Goal: Information Seeking & Learning: Learn about a topic

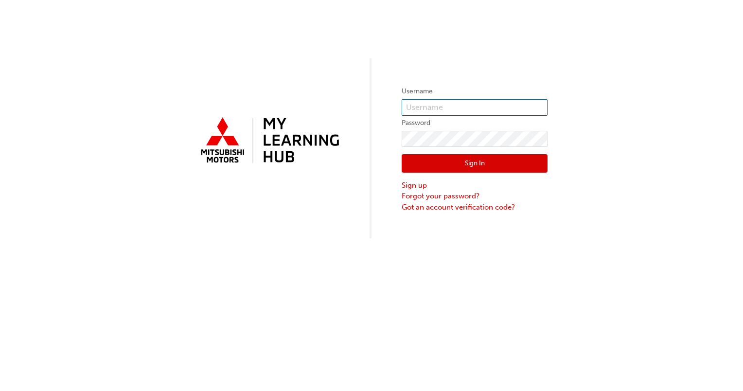
type input "0005360320"
click at [488, 165] on button "Sign In" at bounding box center [475, 163] width 146 height 18
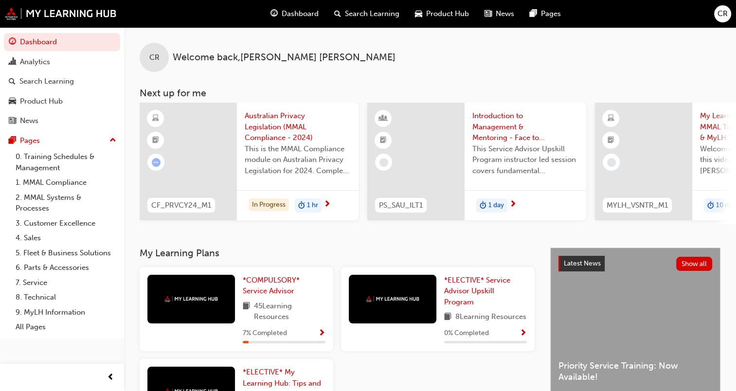
click at [212, 296] on div at bounding box center [191, 299] width 88 height 49
click at [281, 148] on span "This is the MMAL Compliance module on Australian Privacy Legislation for 2024. …" at bounding box center [298, 160] width 106 height 33
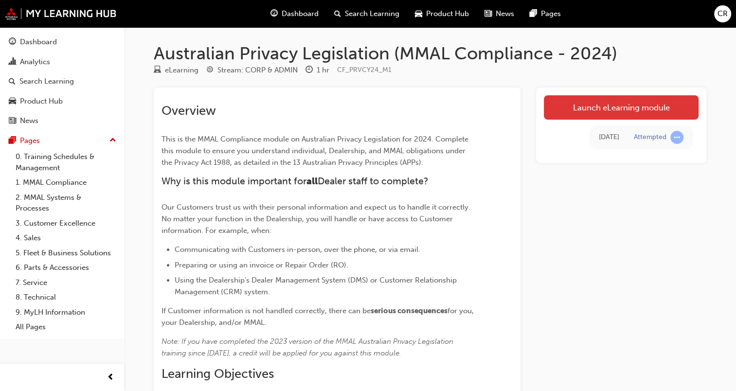
click at [611, 108] on link "Launch eLearning module" at bounding box center [621, 107] width 155 height 24
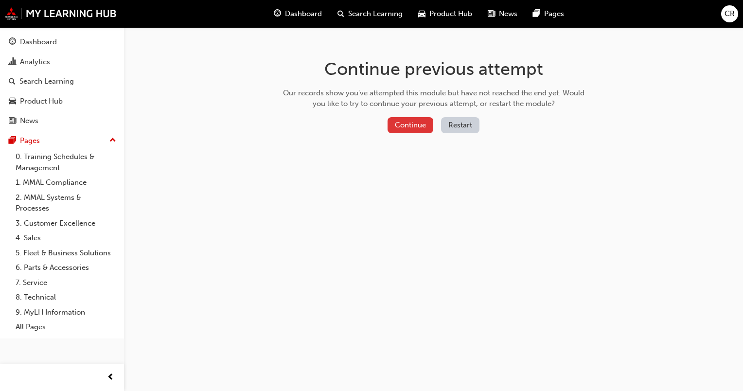
click at [413, 126] on button "Continue" at bounding box center [411, 125] width 46 height 16
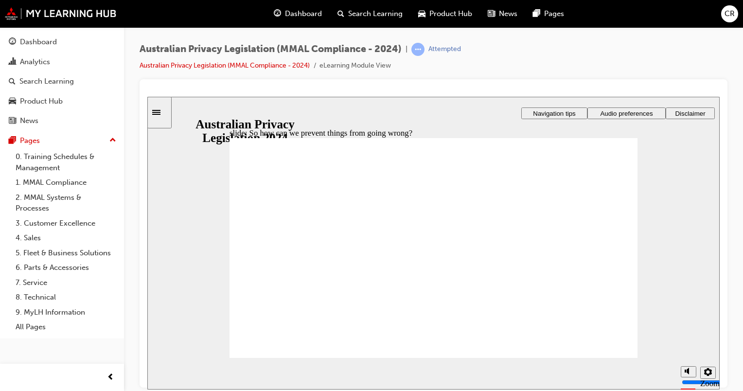
drag, startPoint x: 433, startPoint y: 210, endPoint x: 440, endPoint y: 210, distance: 6.8
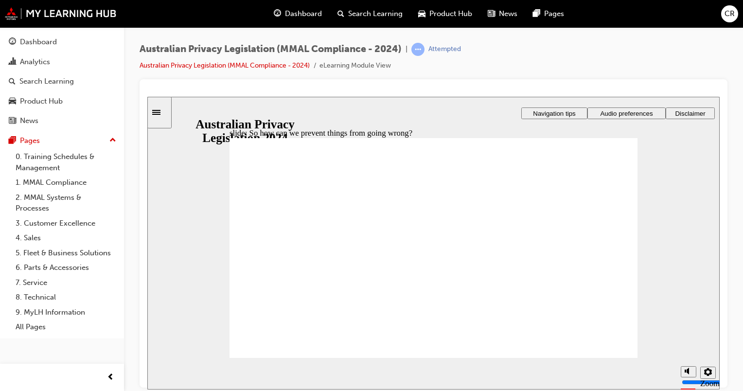
radio input "true"
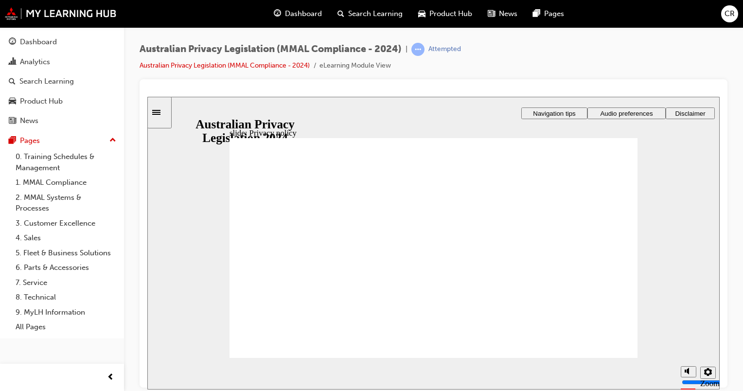
checkbox input "true"
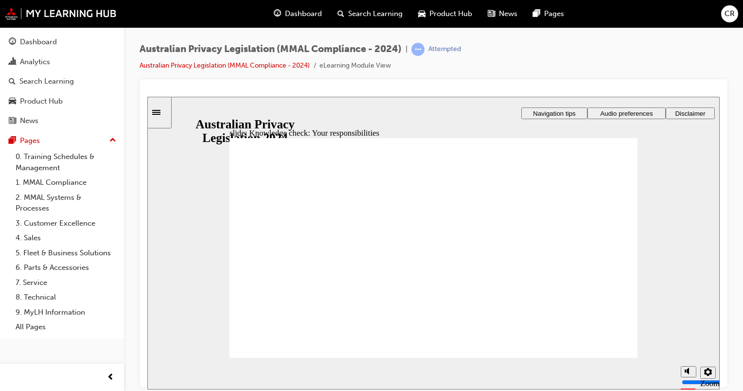
radio input "true"
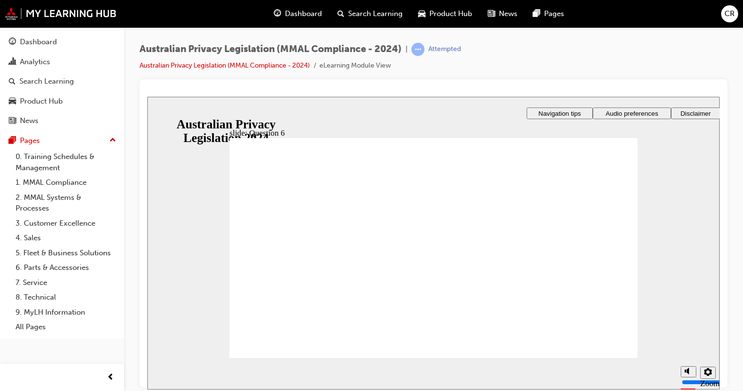
checkbox input "true"
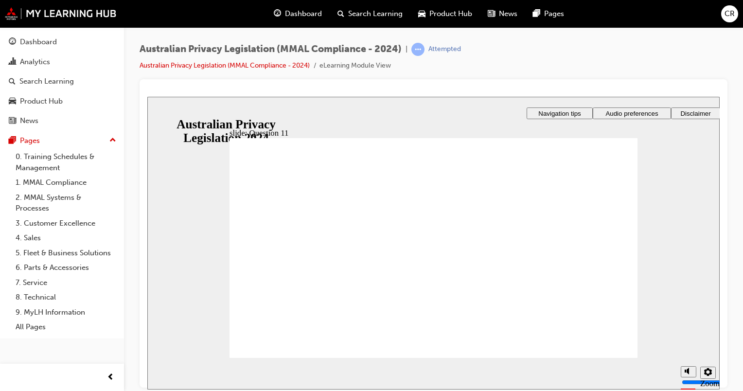
radio input "true"
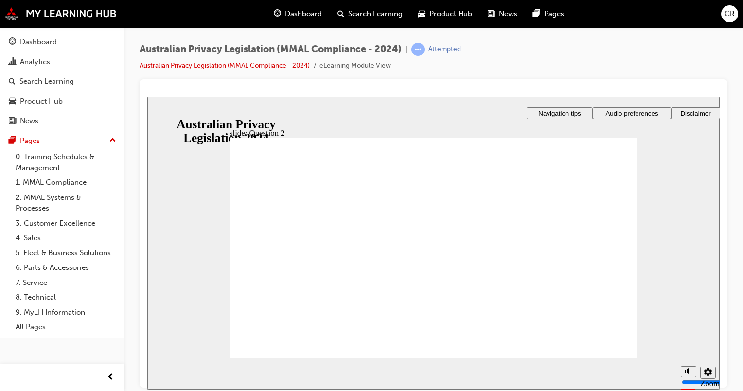
radio input "true"
checkbox input "true"
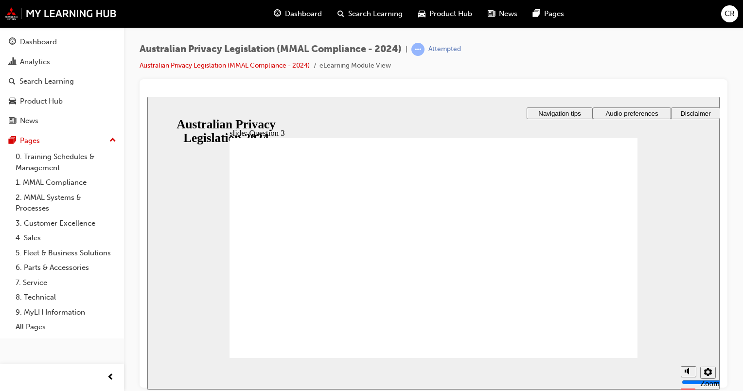
checkbox input "true"
radio input "true"
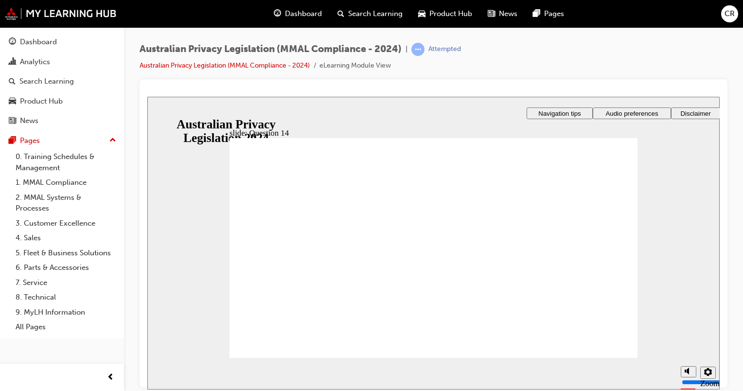
radio input "true"
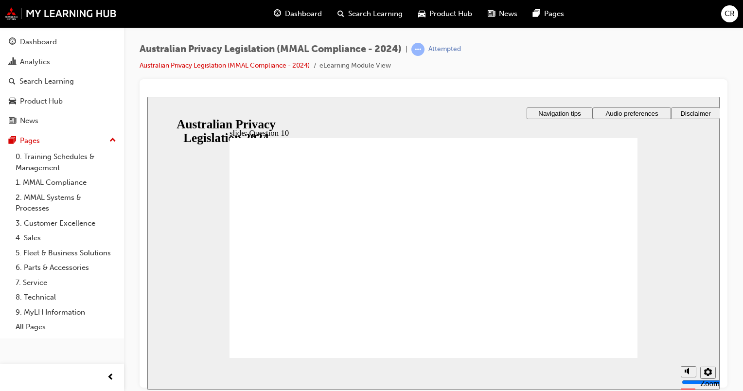
radio input "false"
radio input "true"
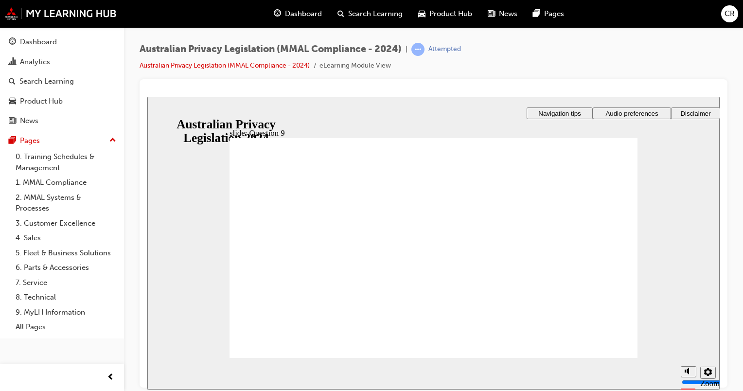
radio input "true"
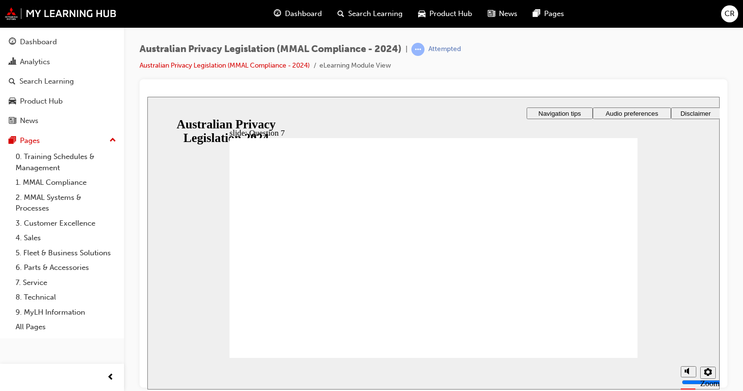
radio input "true"
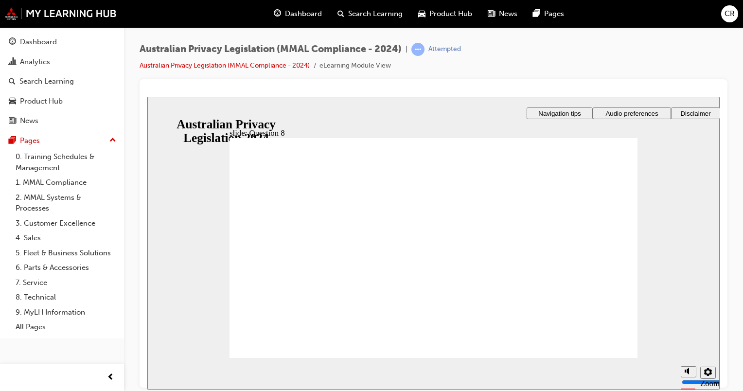
radio input "true"
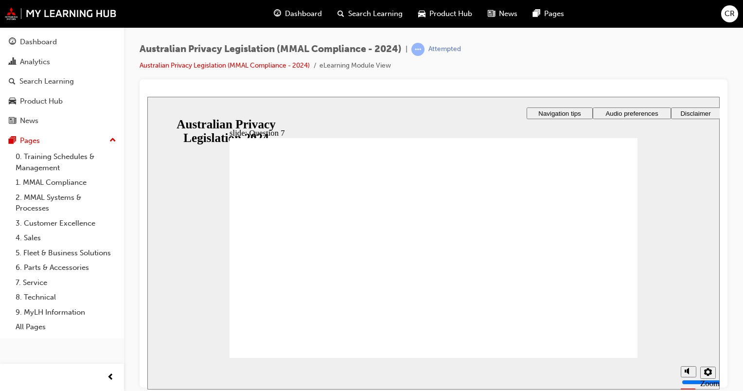
radio input "true"
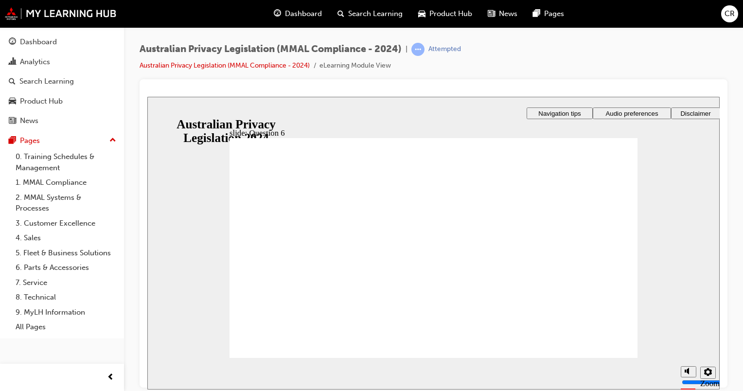
radio input "true"
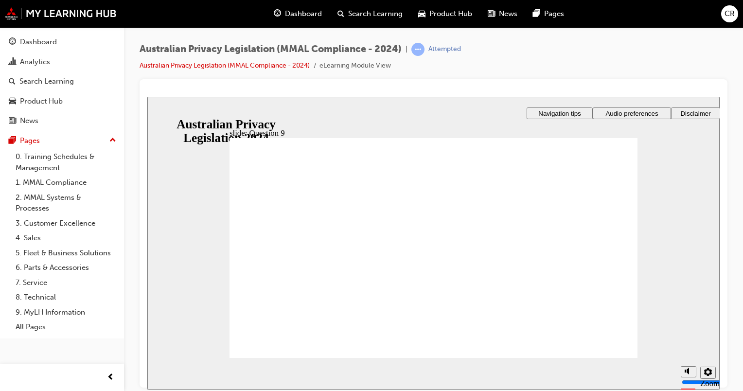
checkbox input "true"
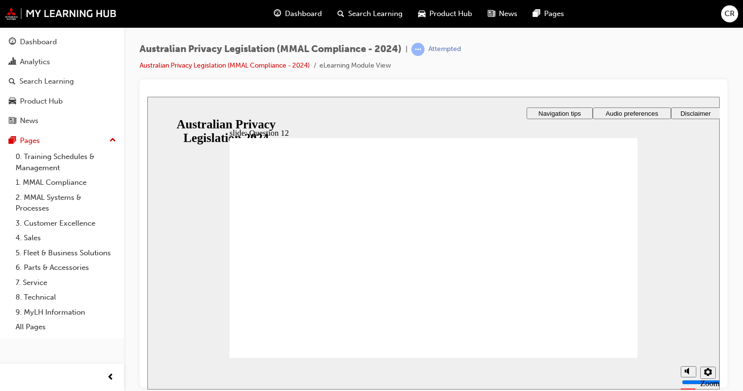
radio input "true"
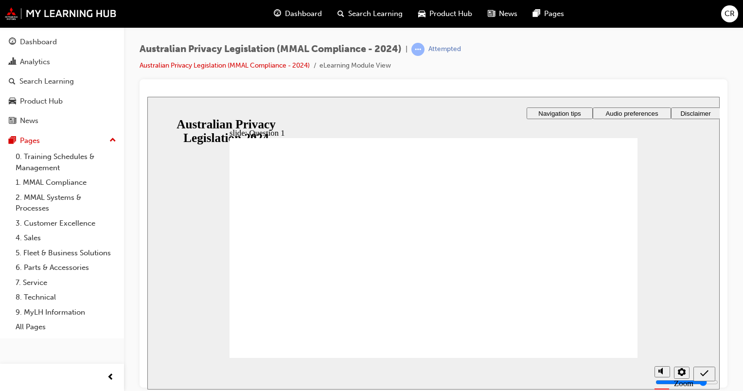
radio input "true"
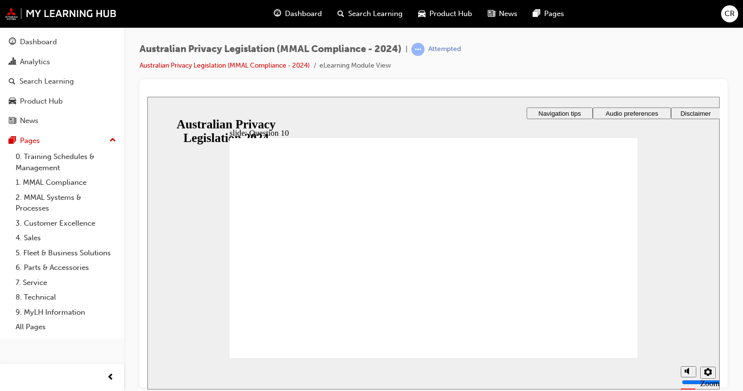
radio input "true"
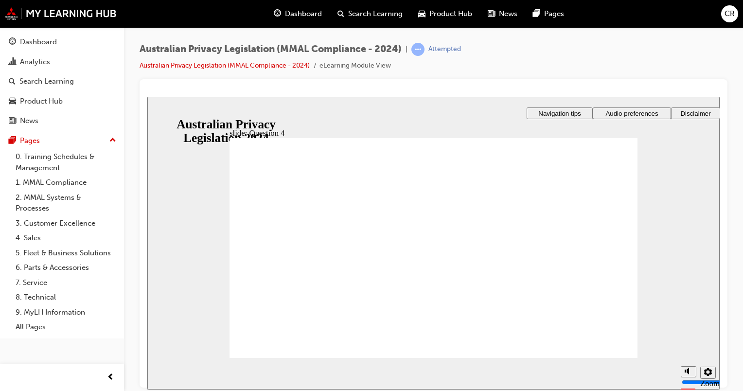
radio input "true"
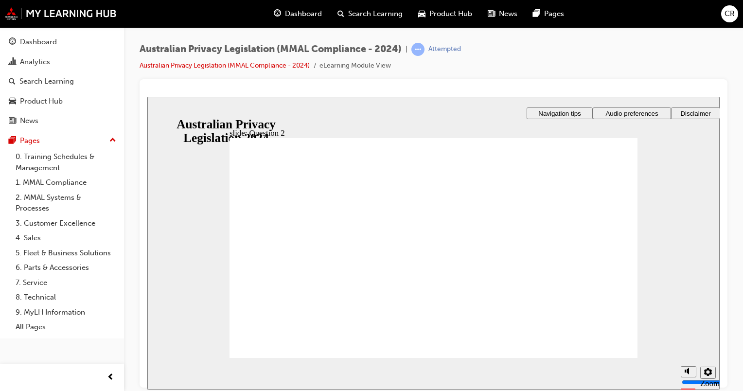
checkbox input "true"
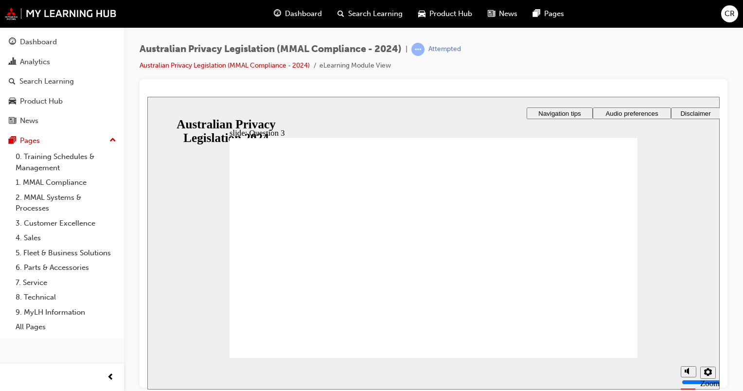
radio input "true"
